Goal: Participate in discussion: Engage in conversation with other users on a specific topic

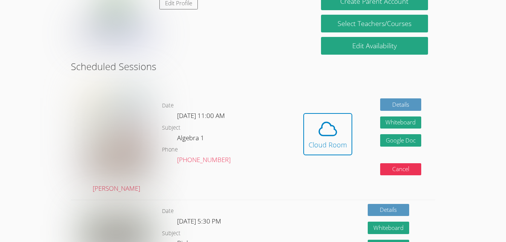
scroll to position [157, 0]
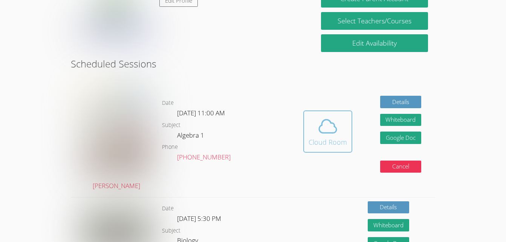
click at [338, 140] on div "Cloud Room" at bounding box center [327, 142] width 38 height 11
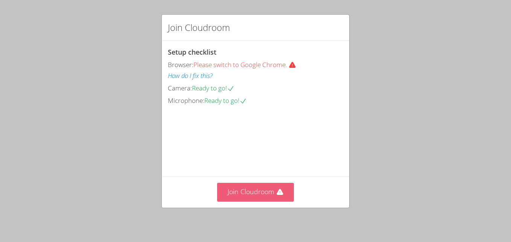
click at [248, 192] on button "Join Cloudroom" at bounding box center [255, 192] width 77 height 18
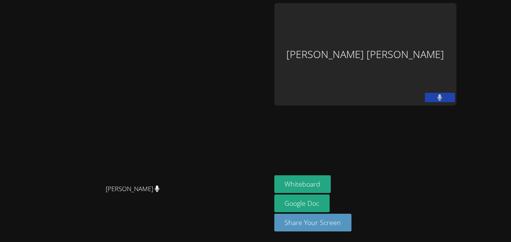
click at [337, 148] on aside "[PERSON_NAME] [PERSON_NAME] Whiteboard Google Doc Share Your Screen" at bounding box center [366, 121] width 188 height 242
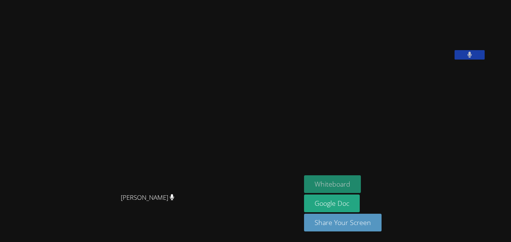
click at [359, 183] on button "Whiteboard" at bounding box center [332, 184] width 57 height 18
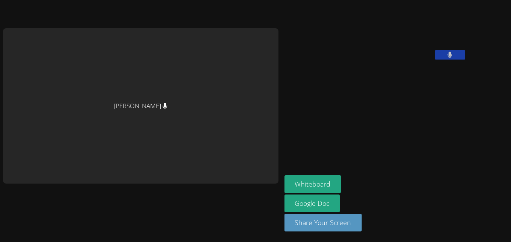
click at [113, 106] on div "[PERSON_NAME]" at bounding box center [141, 105] width 276 height 155
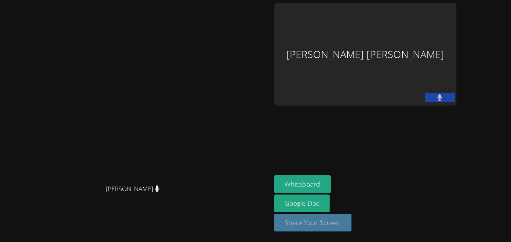
click at [352, 230] on button "Share Your Screen" at bounding box center [314, 223] width 78 height 18
click at [352, 228] on button "Share Your Screen" at bounding box center [314, 223] width 78 height 18
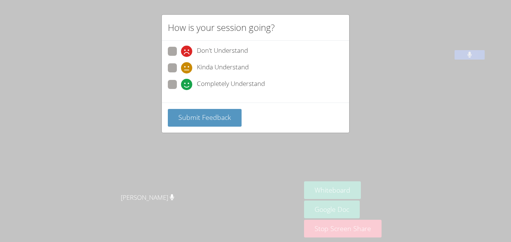
click at [215, 85] on span "Completely Understand" at bounding box center [231, 84] width 68 height 11
click at [188, 85] on input "Completely Understand" at bounding box center [184, 83] width 6 height 6
radio input "true"
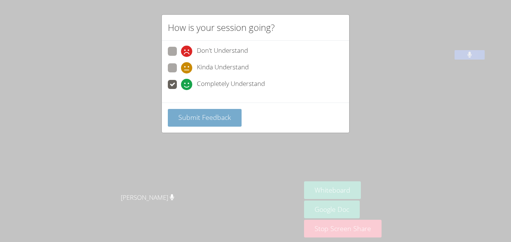
click at [216, 117] on span "Submit Feedback" at bounding box center [205, 117] width 53 height 9
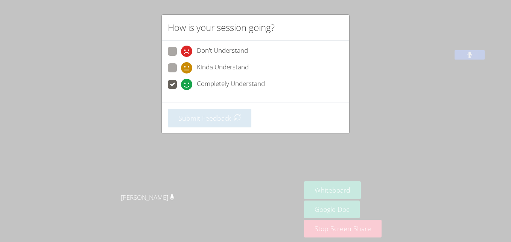
click at [262, 165] on div "How is your session going? Don't Understand Kinda Understand Completely Underst…" at bounding box center [255, 121] width 511 height 242
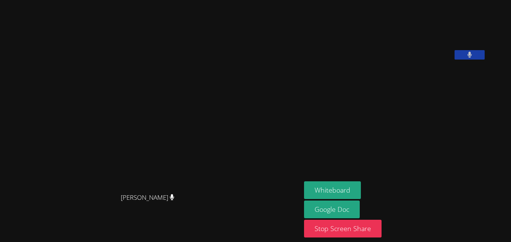
click at [178, 122] on video at bounding box center [150, 106] width 113 height 166
click at [366, 228] on button "Stop Screen Share" at bounding box center [343, 229] width 78 height 18
